Goal: Task Accomplishment & Management: Use online tool/utility

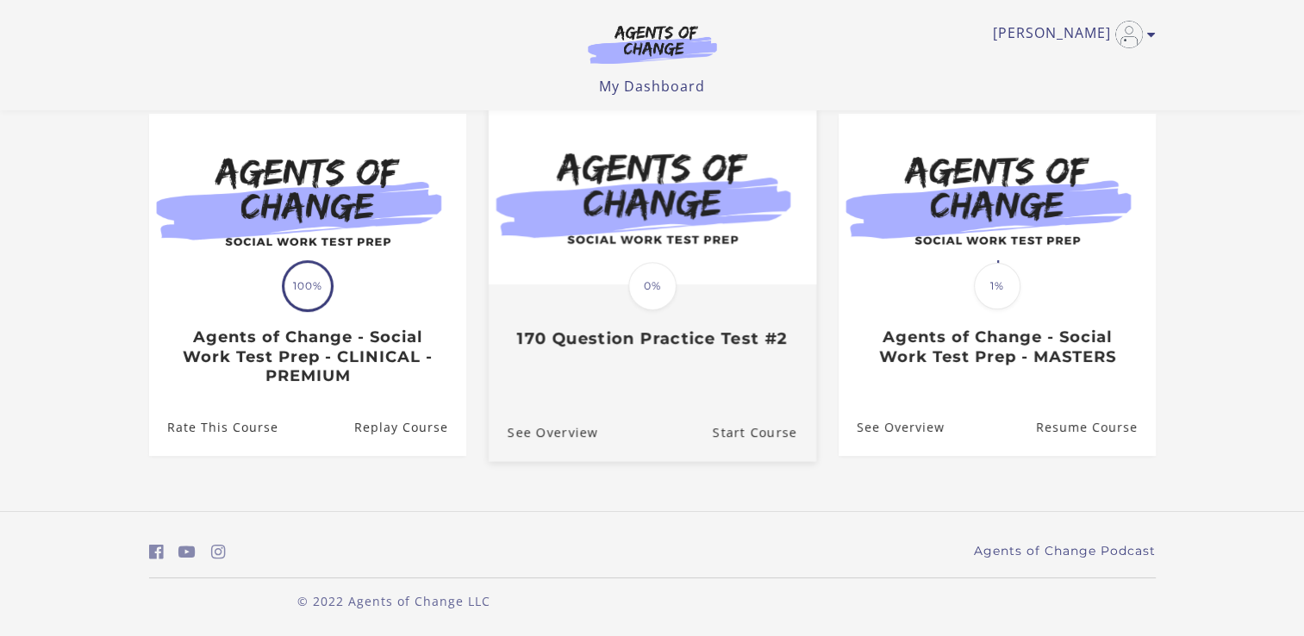
click at [645, 344] on h3 "170 Question Practice Test #2" at bounding box center [652, 339] width 290 height 20
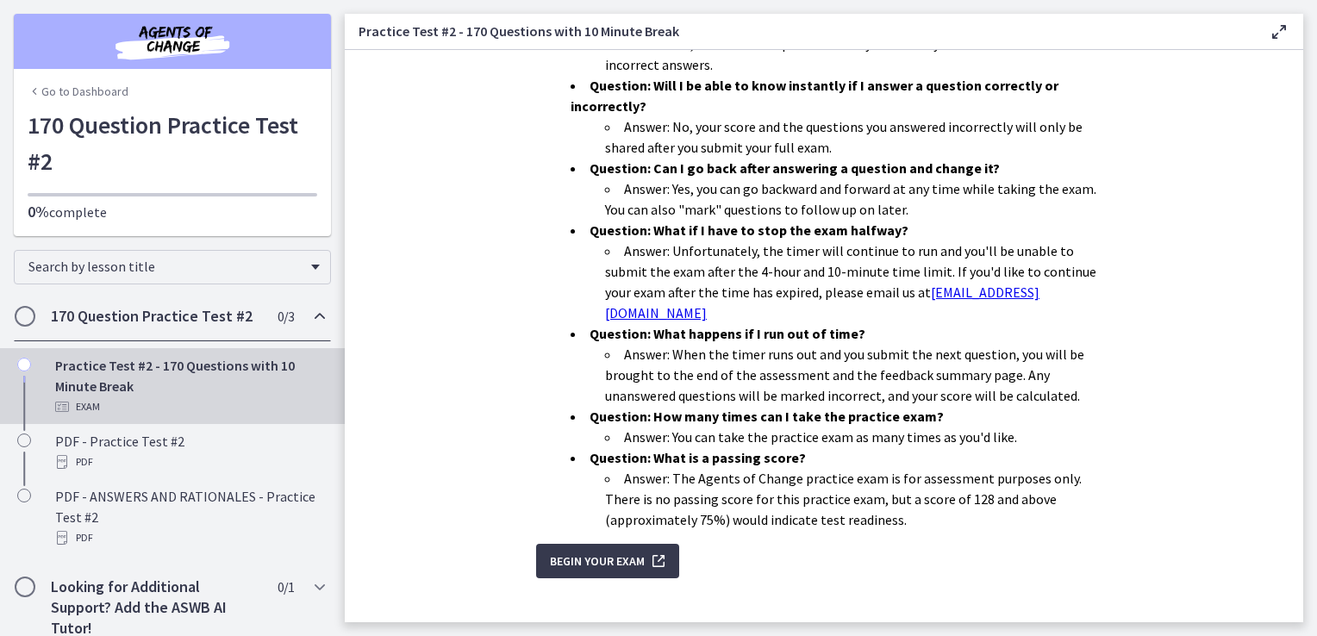
scroll to position [525, 0]
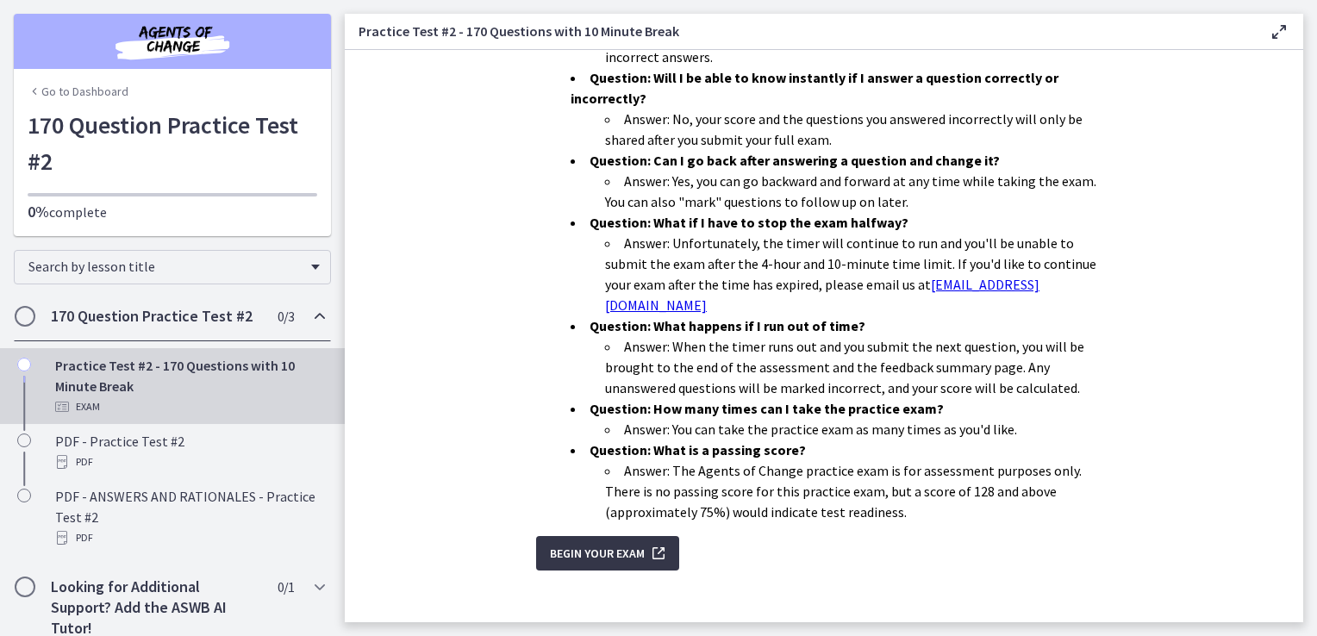
click at [571, 543] on span "Begin Your Exam" at bounding box center [597, 553] width 95 height 21
